Goal: Obtain resource: Obtain resource

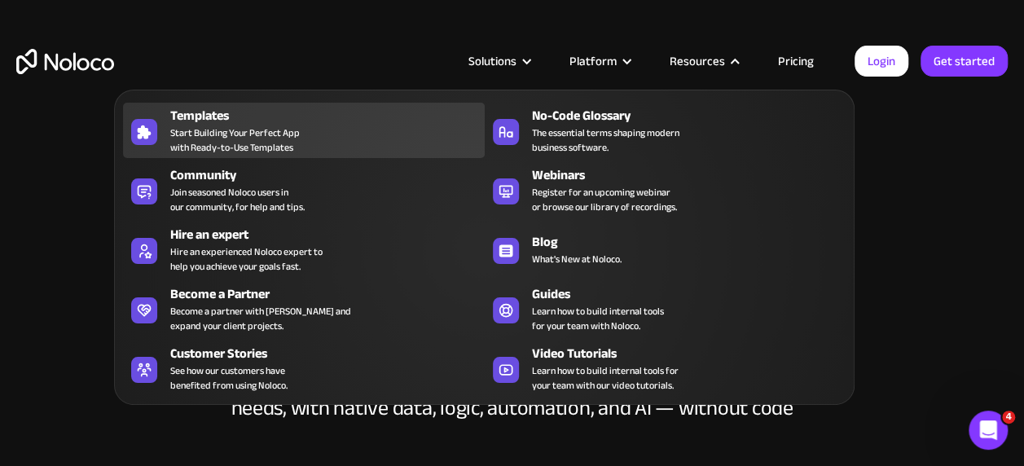
click at [236, 133] on span "Start Building Your Perfect App with Ready-to-Use Templates" at bounding box center [235, 139] width 130 height 29
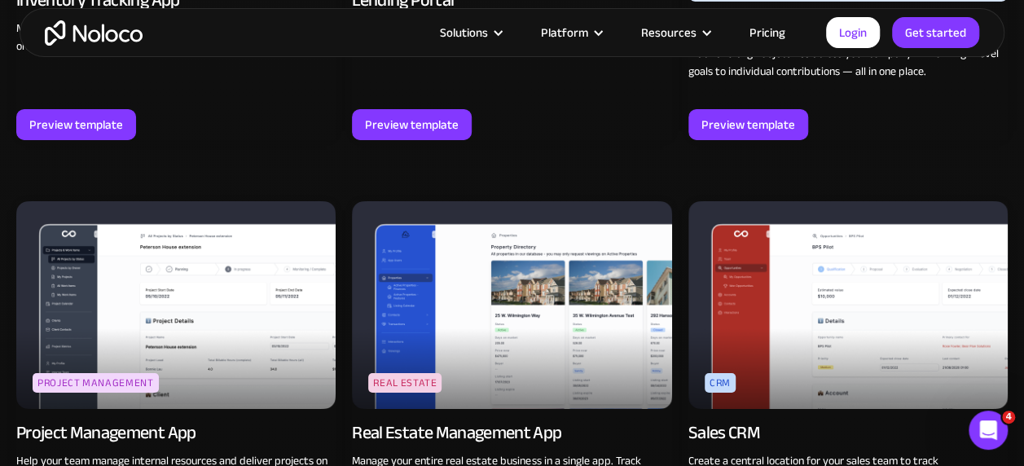
scroll to position [2851, 0]
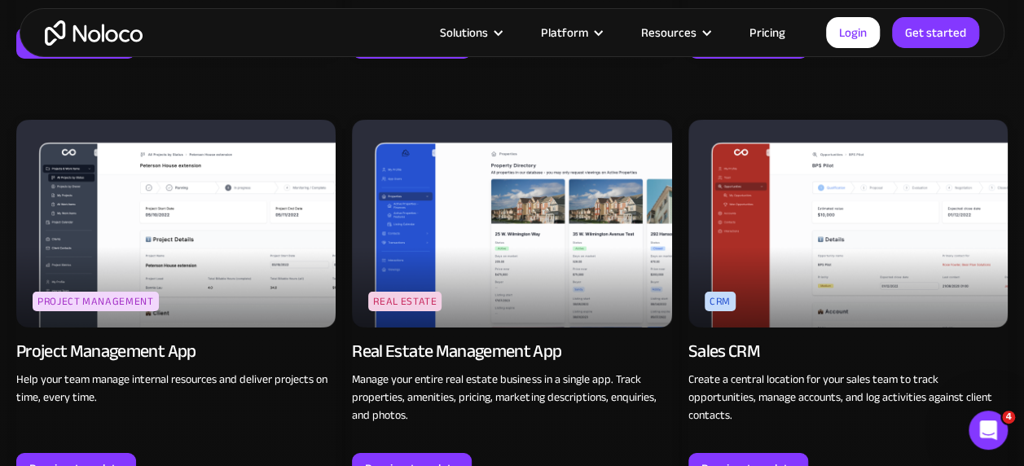
click at [888, 205] on img at bounding box center [847, 224] width 319 height 208
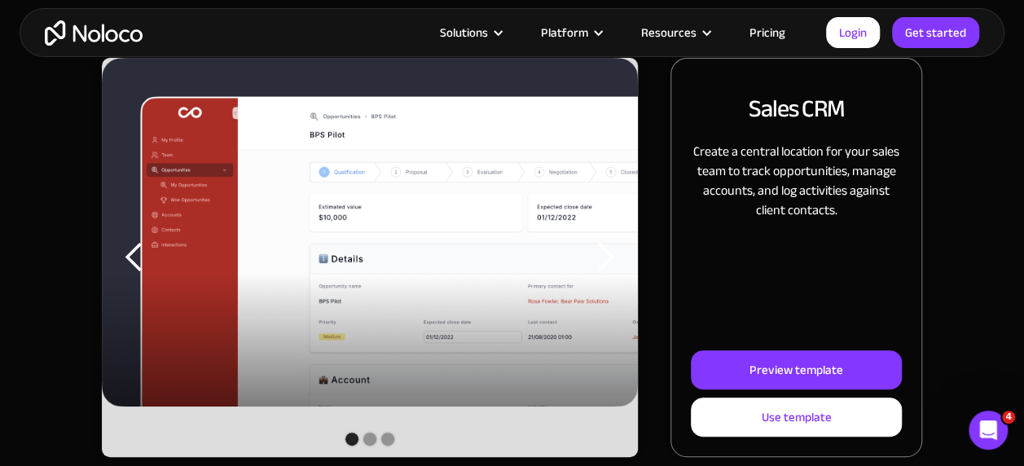
scroll to position [244, 0]
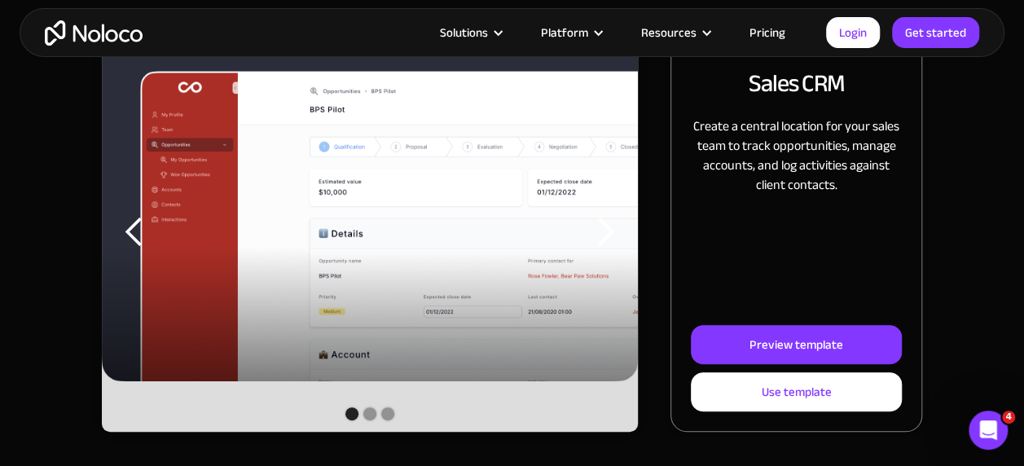
click at [609, 228] on div "next slide" at bounding box center [605, 232] width 33 height 33
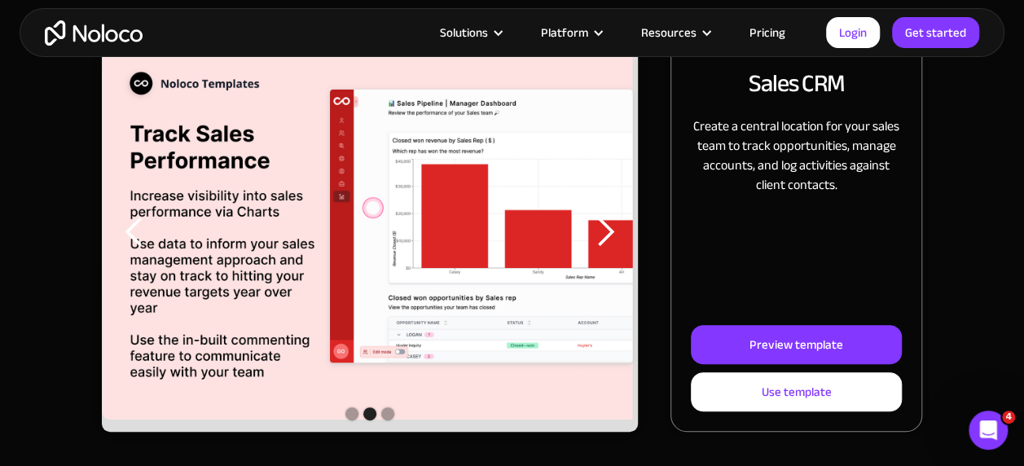
click at [606, 230] on div "next slide" at bounding box center [605, 232] width 33 height 33
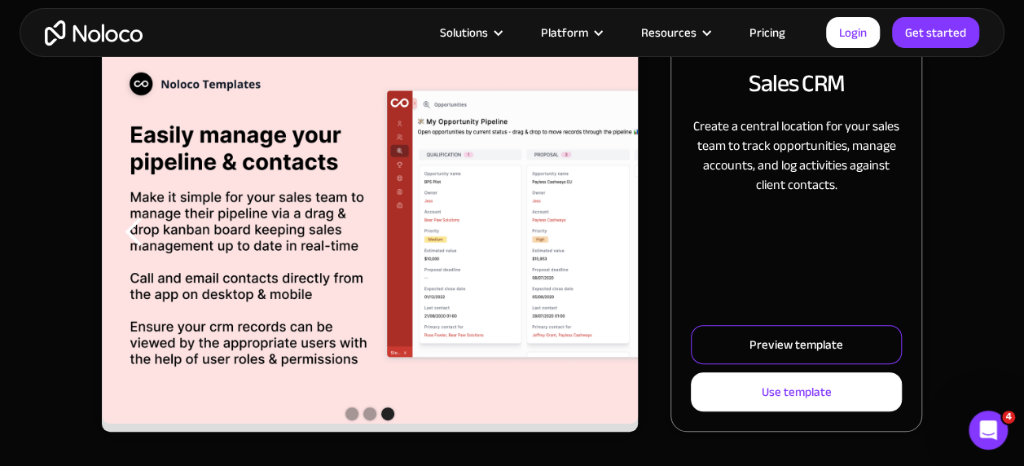
click at [777, 338] on div "Preview template" at bounding box center [796, 344] width 94 height 21
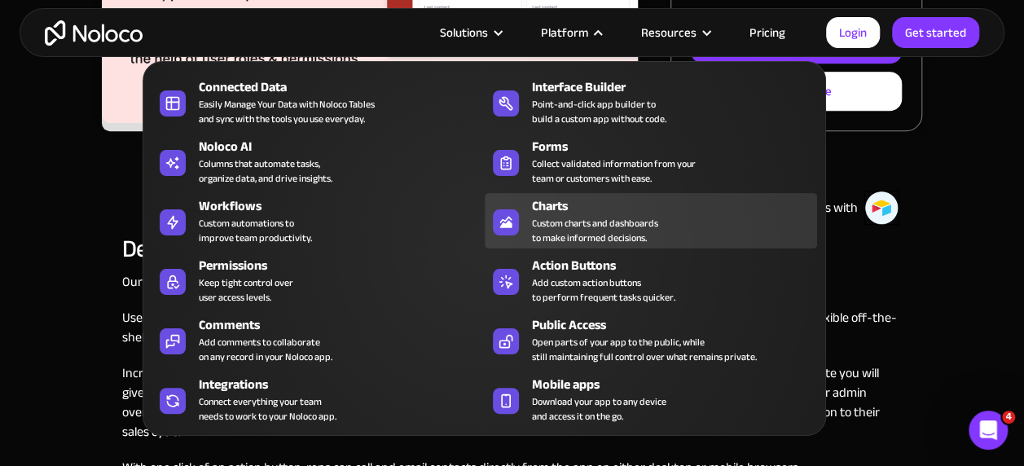
scroll to position [570, 0]
